Goal: Find specific page/section: Find specific page/section

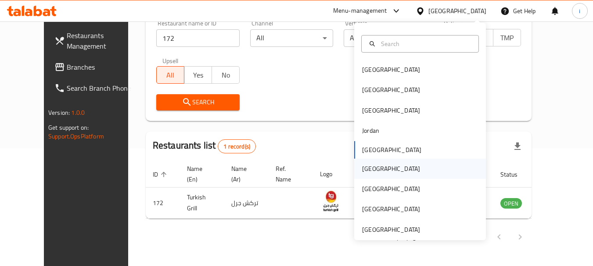
click at [374, 165] on div "[GEOGRAPHIC_DATA]" at bounding box center [391, 169] width 72 height 20
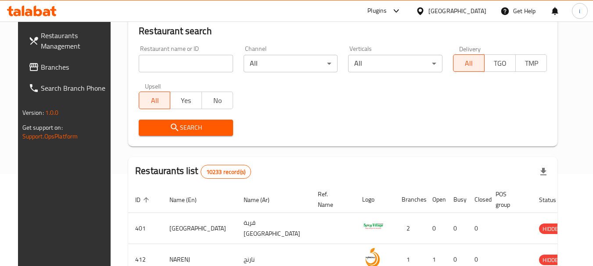
scroll to position [118, 0]
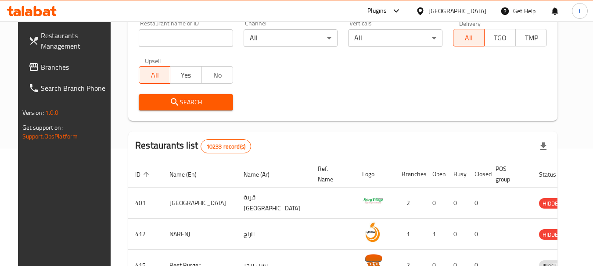
click at [53, 68] on span "Branches" at bounding box center [75, 67] width 69 height 11
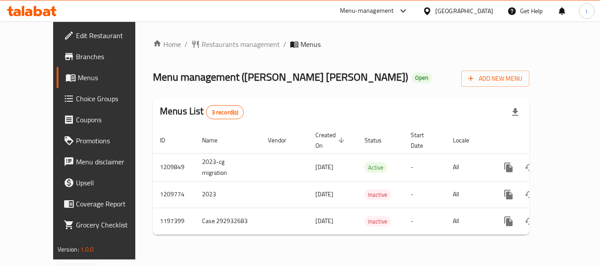
drag, startPoint x: 472, startPoint y: 13, endPoint x: 483, endPoint y: 20, distance: 13.4
click at [432, 13] on icon at bounding box center [426, 11] width 9 height 9
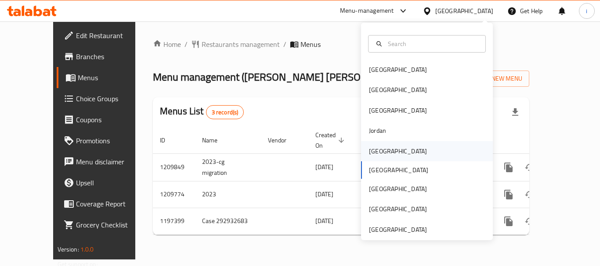
click at [385, 153] on div "[GEOGRAPHIC_DATA]" at bounding box center [398, 151] width 72 height 20
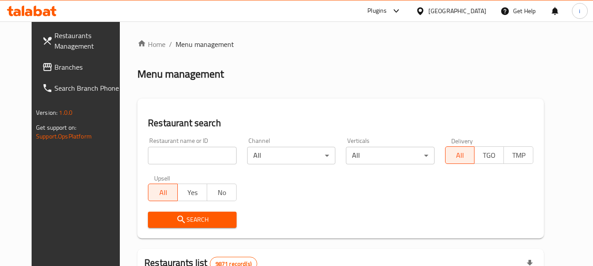
click at [68, 72] on span "Branches" at bounding box center [88, 67] width 69 height 11
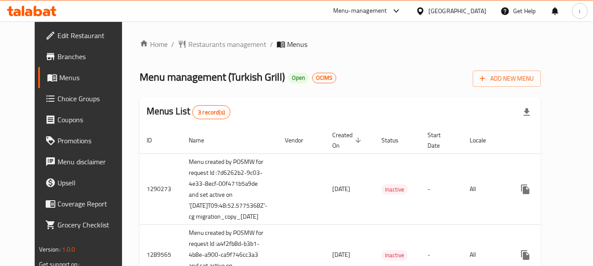
click at [322, 47] on ol "Home / Restaurants management / Menus" at bounding box center [341, 44] width 402 height 11
click at [192, 44] on span "Restaurants management" at bounding box center [227, 44] width 78 height 11
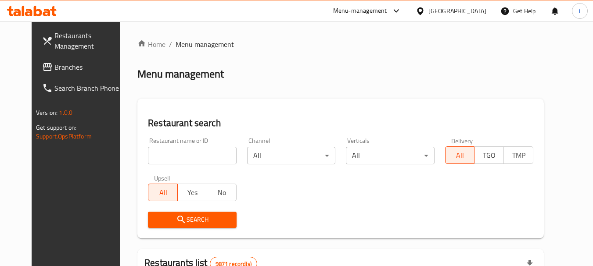
click at [169, 160] on input "search" at bounding box center [192, 156] width 88 height 18
paste input "172"
type input "172"
click at [179, 218] on span "Search" at bounding box center [192, 220] width 74 height 11
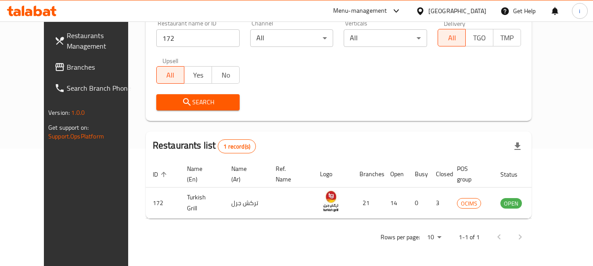
scroll to position [74, 0]
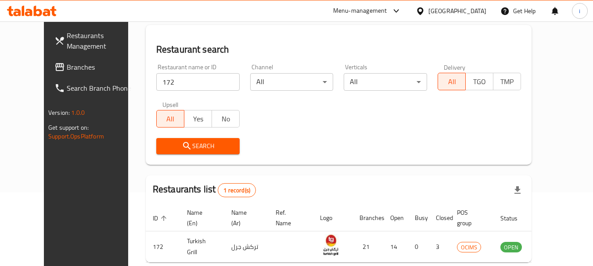
click at [57, 18] on div at bounding box center [32, 11] width 64 height 18
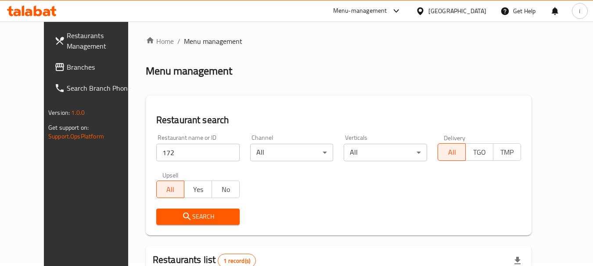
scroll to position [0, 0]
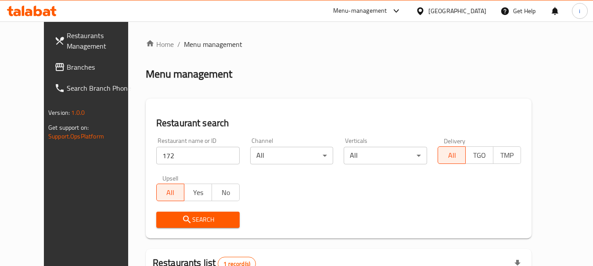
click at [67, 68] on span "Branches" at bounding box center [101, 67] width 69 height 11
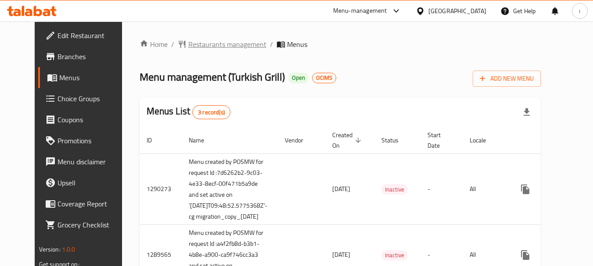
click at [188, 42] on span "Restaurants management" at bounding box center [227, 44] width 78 height 11
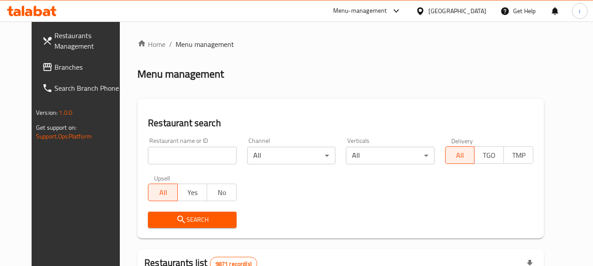
click at [166, 159] on input "search" at bounding box center [192, 156] width 88 height 18
paste input "172"
type input "172"
click at [173, 219] on span "Search" at bounding box center [192, 220] width 74 height 11
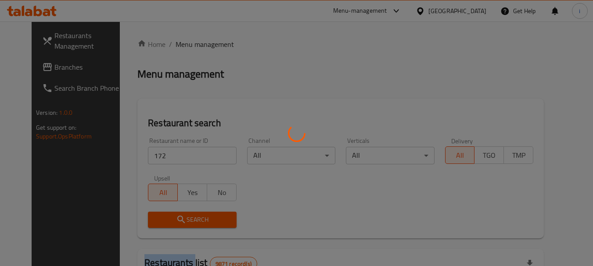
click at [173, 219] on div at bounding box center [296, 133] width 593 height 266
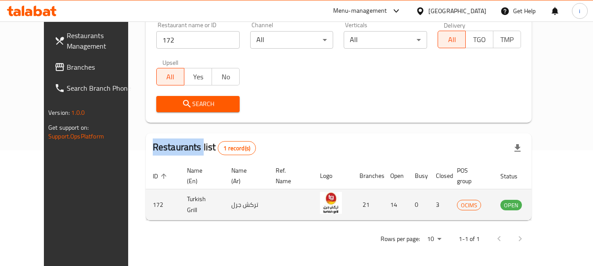
scroll to position [118, 0]
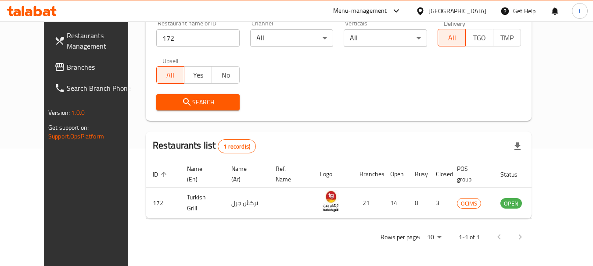
click at [288, 122] on div "Home / Menu management Menu management Restaurant search Restaurant name or ID …" at bounding box center [339, 85] width 386 height 328
click at [468, 10] on div "Kuwait" at bounding box center [457, 11] width 58 height 10
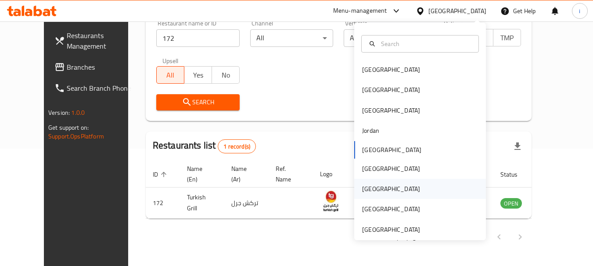
click at [369, 191] on div "[GEOGRAPHIC_DATA]" at bounding box center [391, 189] width 58 height 10
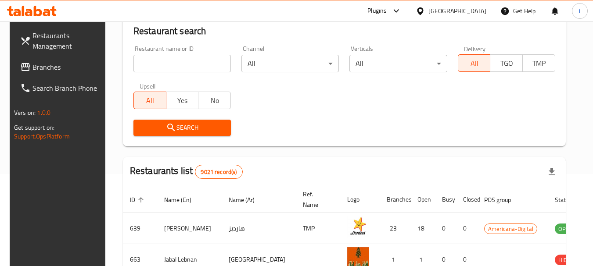
scroll to position [118, 0]
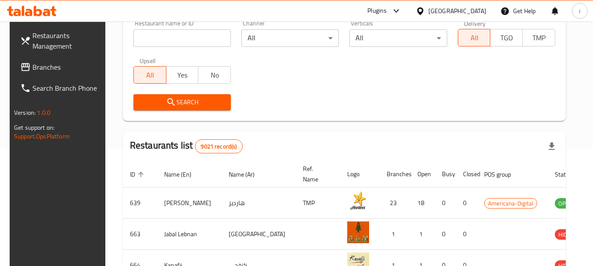
click at [32, 68] on span "Branches" at bounding box center [66, 67] width 69 height 11
